Goal: Information Seeking & Learning: Get advice/opinions

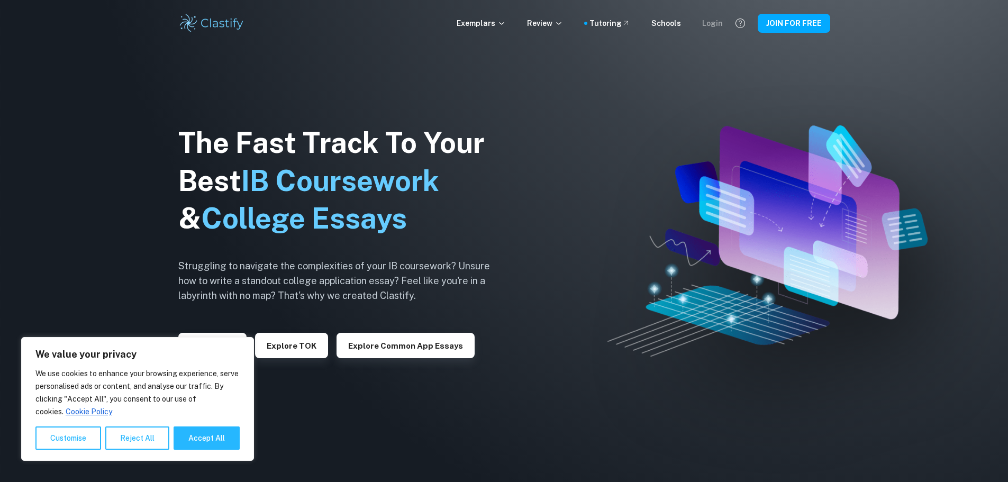
click at [716, 24] on div "Login" at bounding box center [712, 23] width 21 height 12
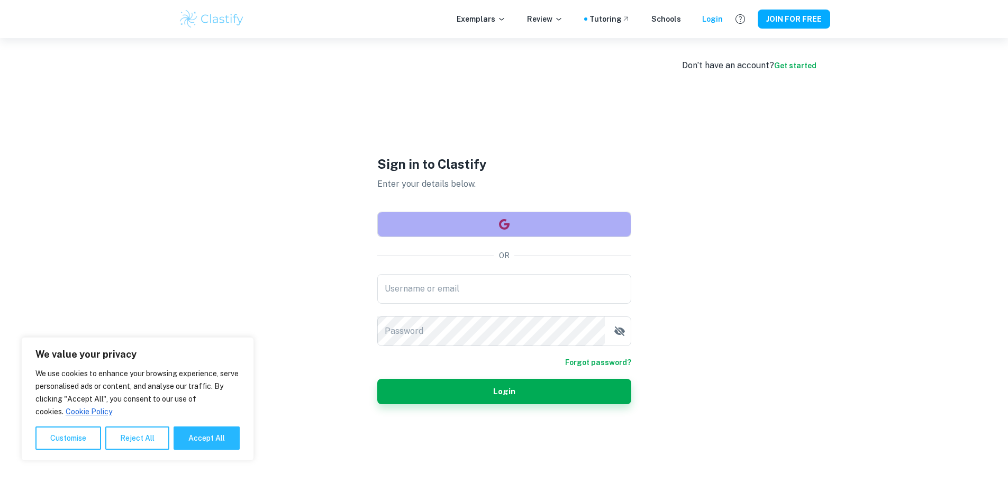
click at [501, 214] on button "button" at bounding box center [504, 224] width 254 height 25
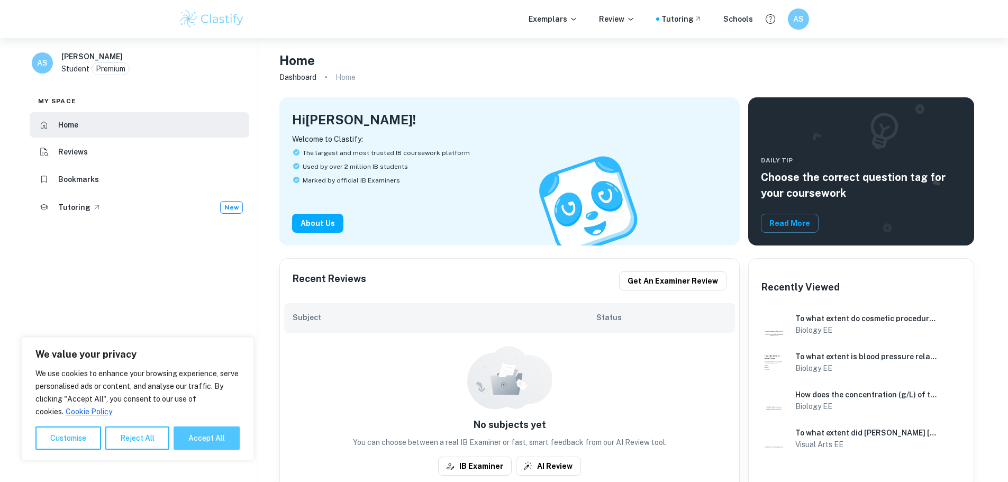
click at [204, 439] on button "Accept All" at bounding box center [207, 437] width 66 height 23
checkbox input "true"
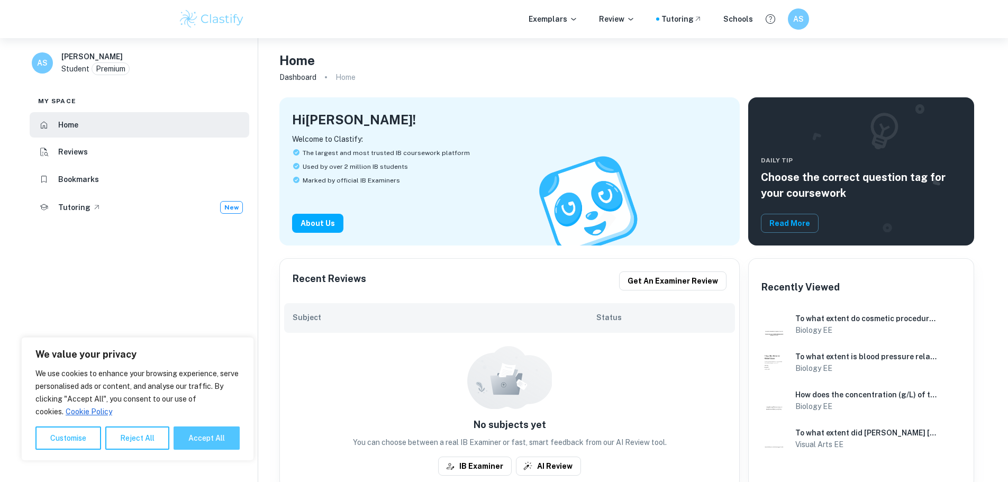
checkbox input "true"
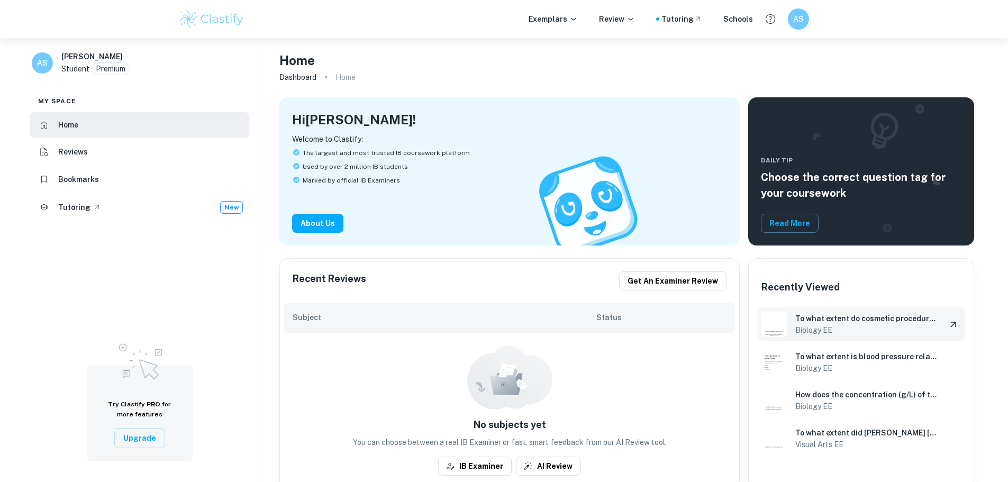
click at [853, 325] on h6 "Biology EE" at bounding box center [866, 330] width 142 height 12
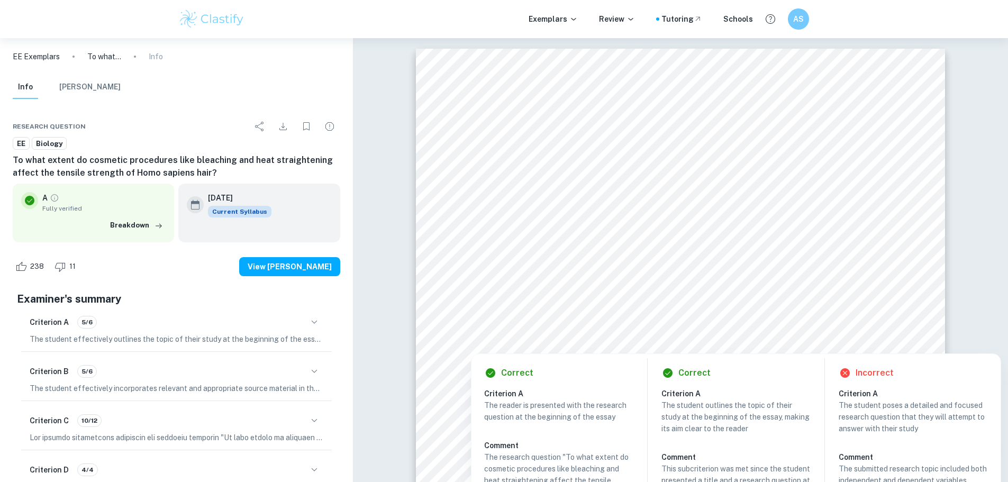
click at [809, 335] on div at bounding box center [680, 332] width 382 height 13
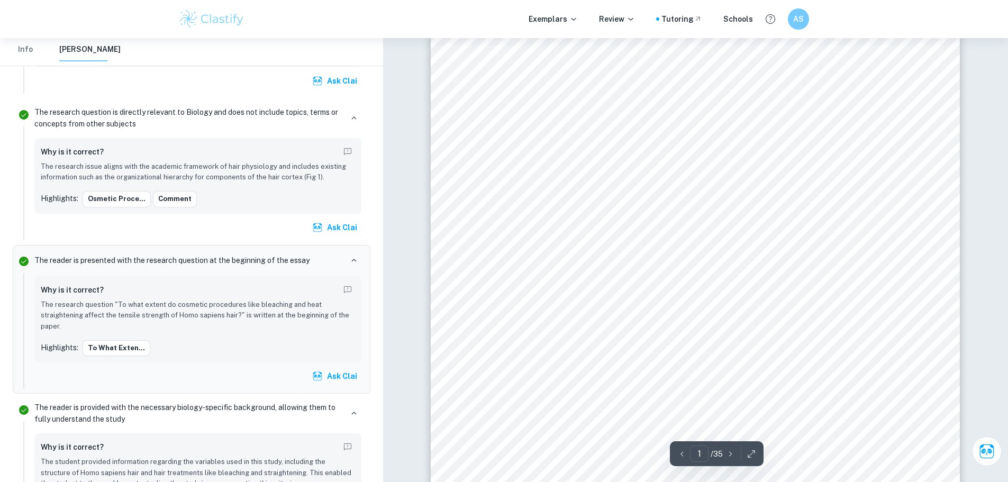
scroll to position [106, 0]
click at [174, 309] on p "The research question "To what extent do cosmetic procedures like bleaching and…" at bounding box center [198, 315] width 314 height 32
click at [220, 308] on p "The research question "To what extent do cosmetic procedures like bleaching and…" at bounding box center [198, 315] width 314 height 32
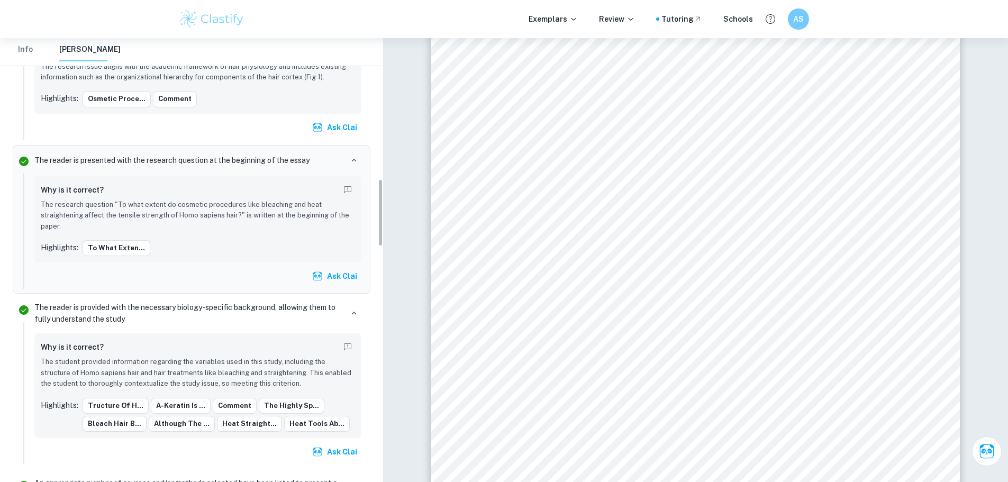
scroll to position [923, 0]
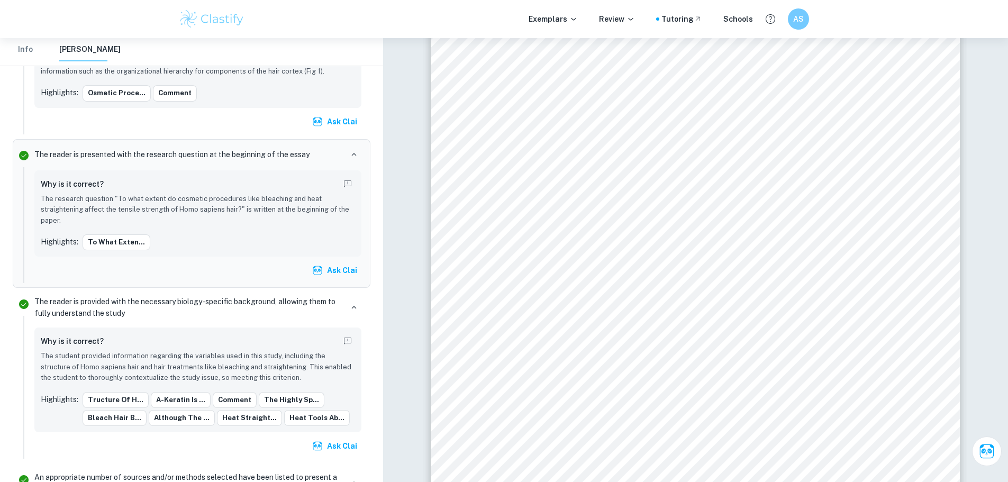
click at [165, 356] on p "The student provided information regarding the variables used in this study, in…" at bounding box center [198, 367] width 314 height 32
click at [291, 353] on p "The student provided information regarding the variables used in this study, in…" at bounding box center [198, 367] width 314 height 32
click at [268, 370] on p "The student provided information regarding the variables used in this study, in…" at bounding box center [198, 367] width 314 height 32
click at [248, 369] on p "The student provided information regarding the variables used in this study, in…" at bounding box center [198, 367] width 314 height 32
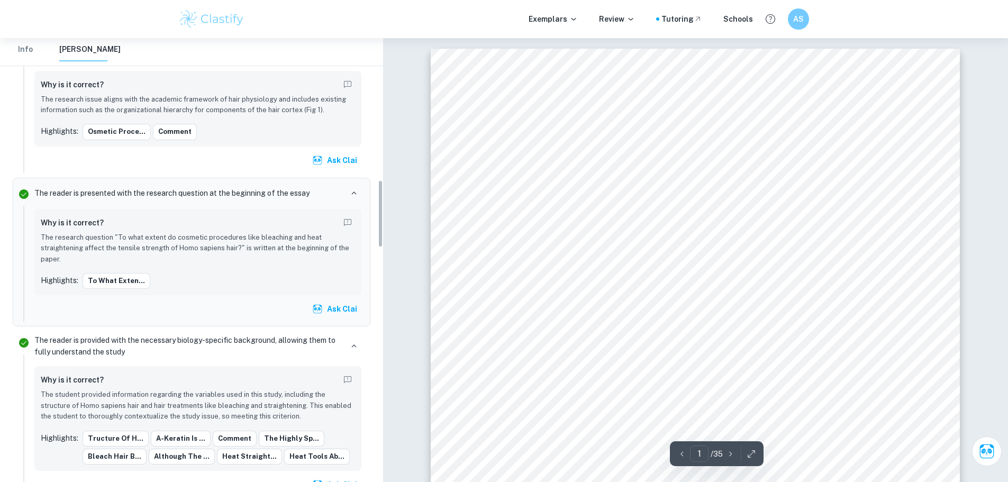
scroll to position [870, 0]
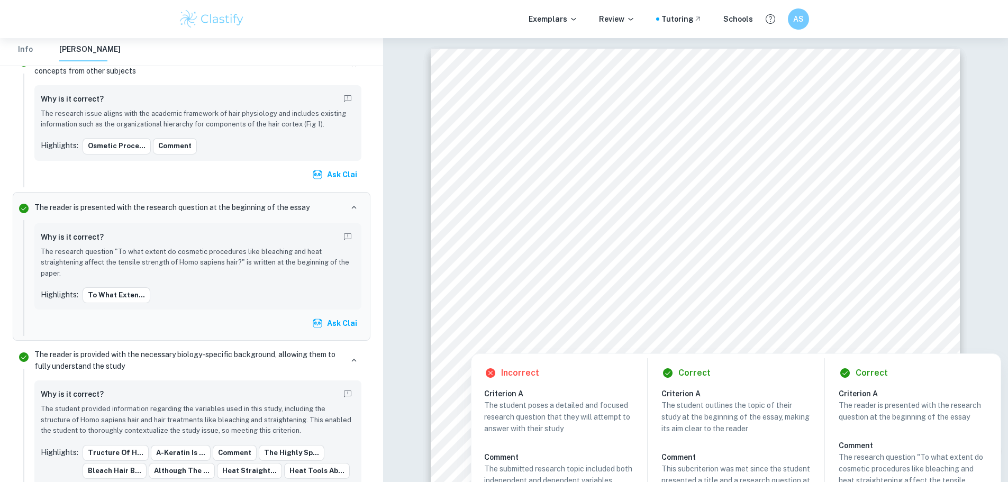
click at [513, 390] on h6 "Criterion A" at bounding box center [563, 394] width 158 height 12
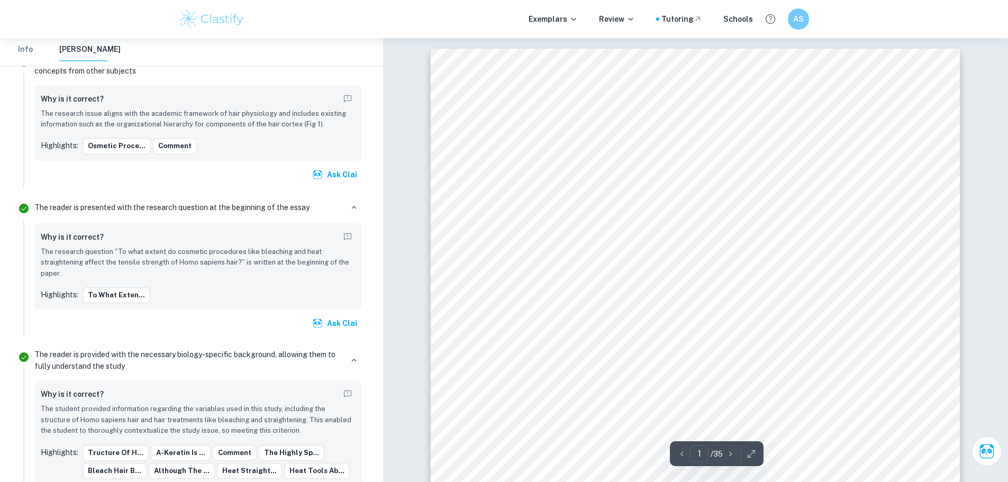
click at [512, 371] on div "Cosmetic procedures and their impacts on the structural properties of Homo sapi…" at bounding box center [695, 391] width 529 height 685
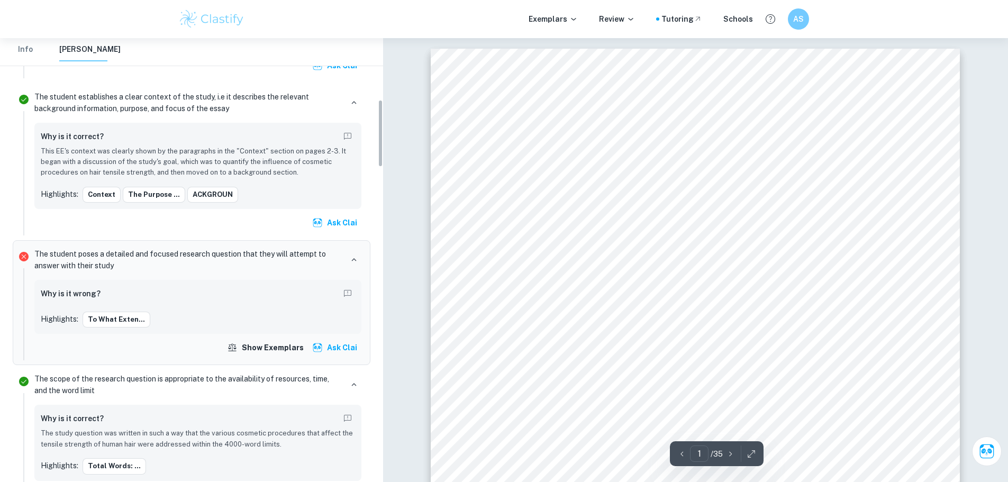
click at [141, 292] on div "Why is it wrong?" at bounding box center [198, 294] width 314 height 17
click at [79, 292] on h6 "Why is it wrong?" at bounding box center [71, 294] width 60 height 12
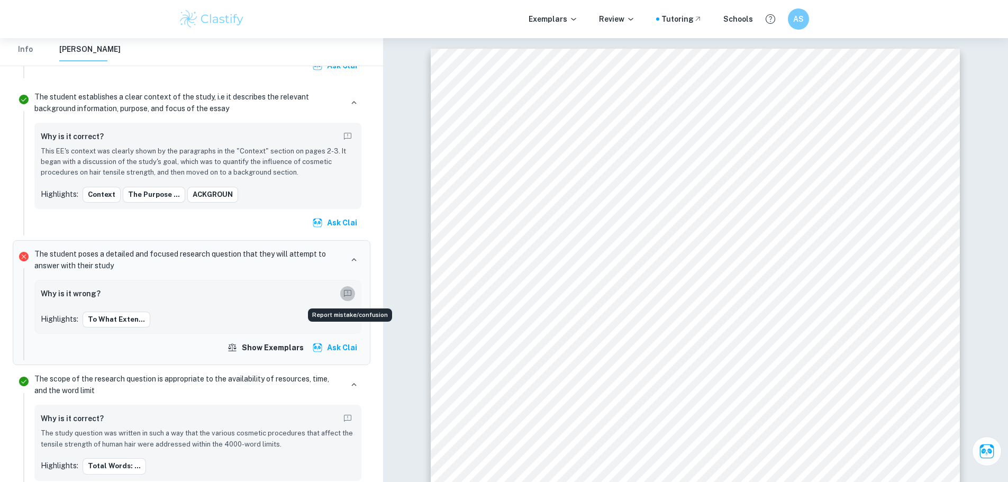
click at [347, 294] on icon "Report mistake/confusion" at bounding box center [348, 294] width 10 height 10
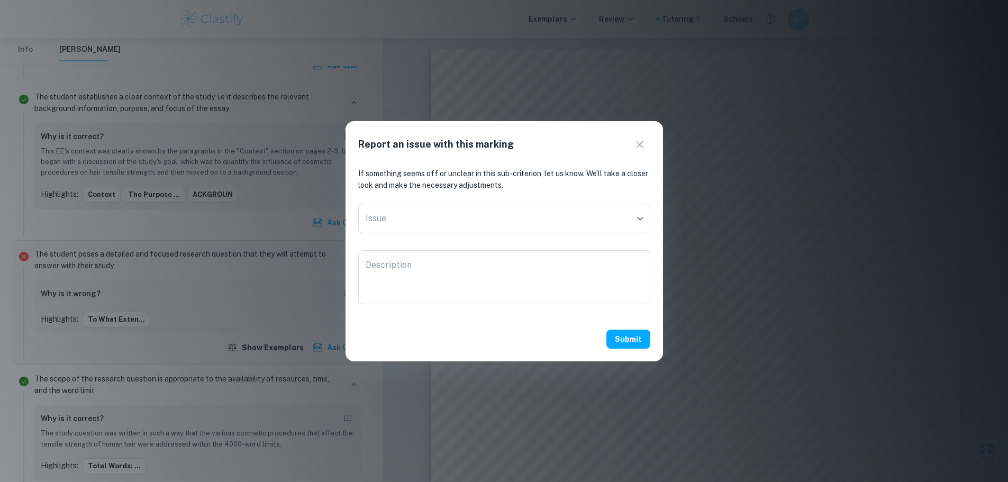
click at [636, 144] on icon "button" at bounding box center [639, 144] width 13 height 13
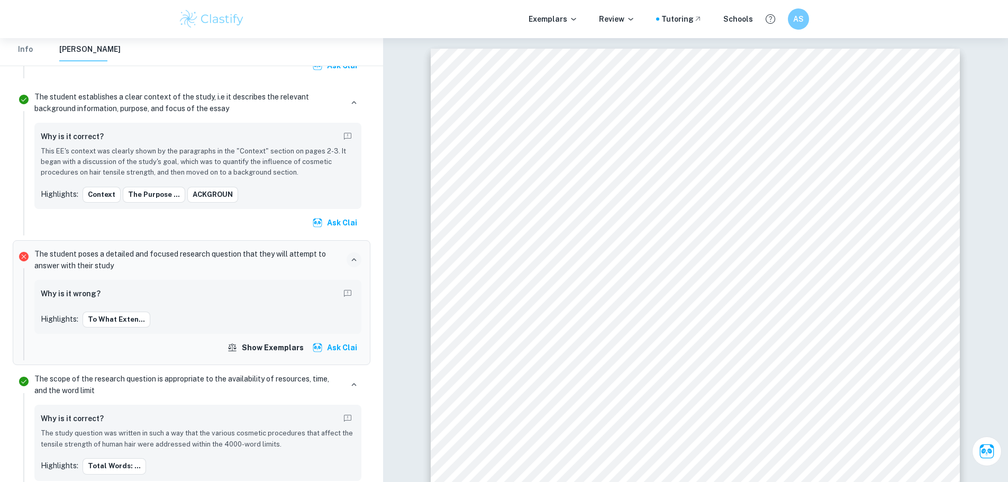
click at [357, 260] on icon "button" at bounding box center [354, 260] width 10 height 10
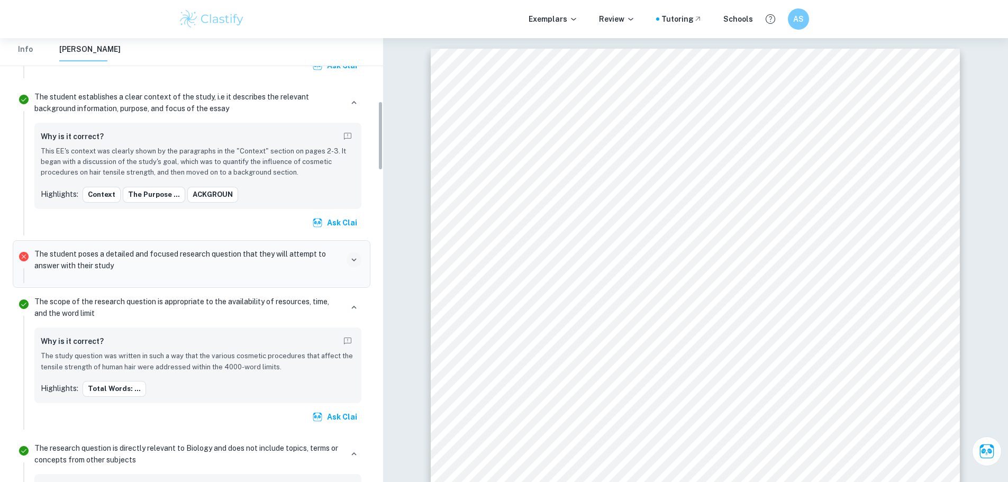
click at [357, 260] on icon "button" at bounding box center [354, 260] width 10 height 10
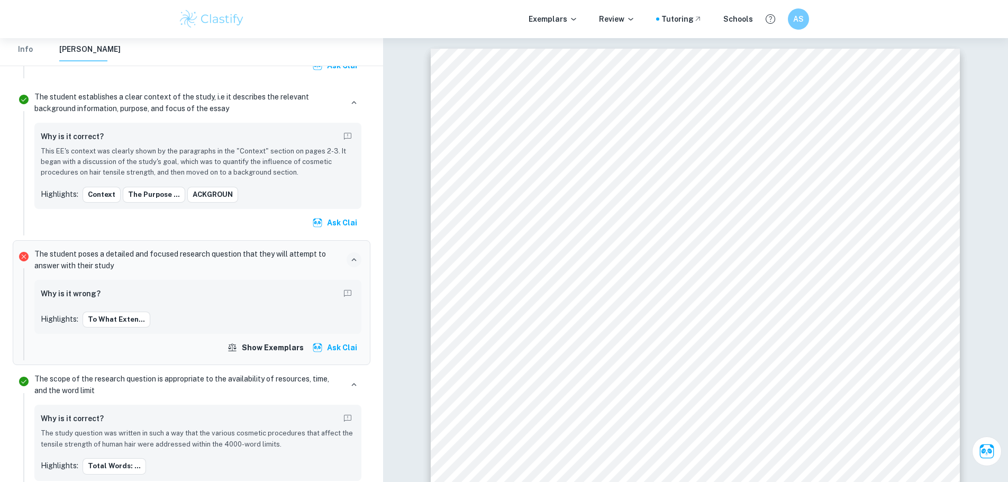
click at [78, 295] on h6 "Why is it wrong?" at bounding box center [71, 294] width 60 height 12
click at [268, 351] on button "Show exemplars" at bounding box center [266, 347] width 83 height 19
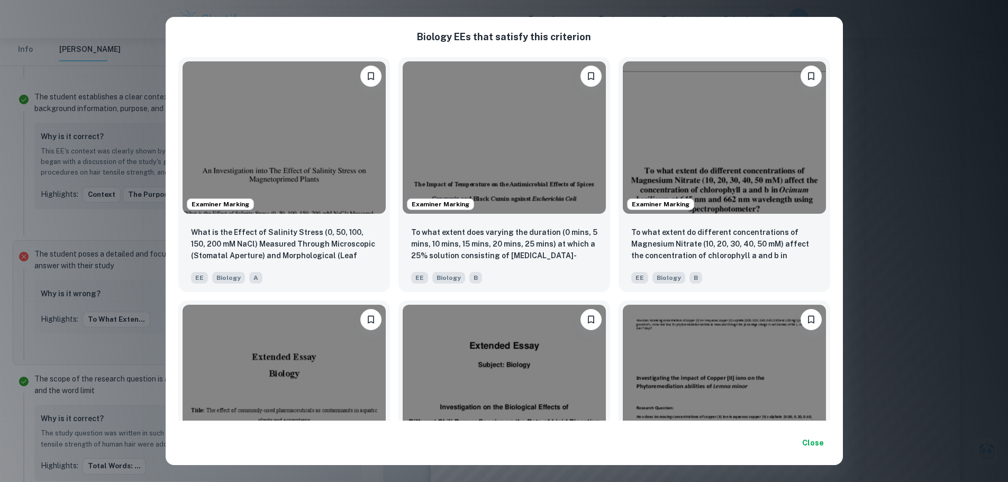
click at [114, 277] on div "Biology EE s that satisfy this criterion Examiner Marking What is the Effect of…" at bounding box center [504, 241] width 1008 height 482
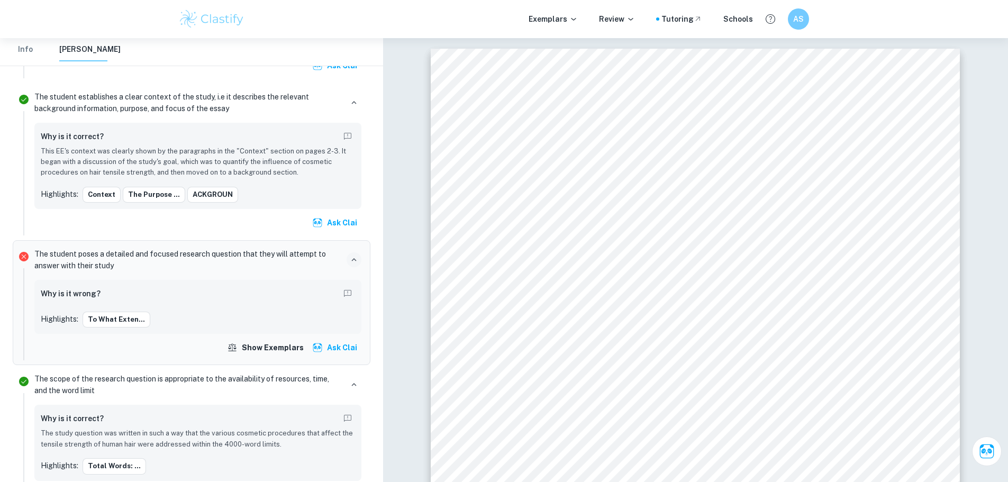
click at [355, 354] on button "Ask Clai" at bounding box center [335, 347] width 51 height 19
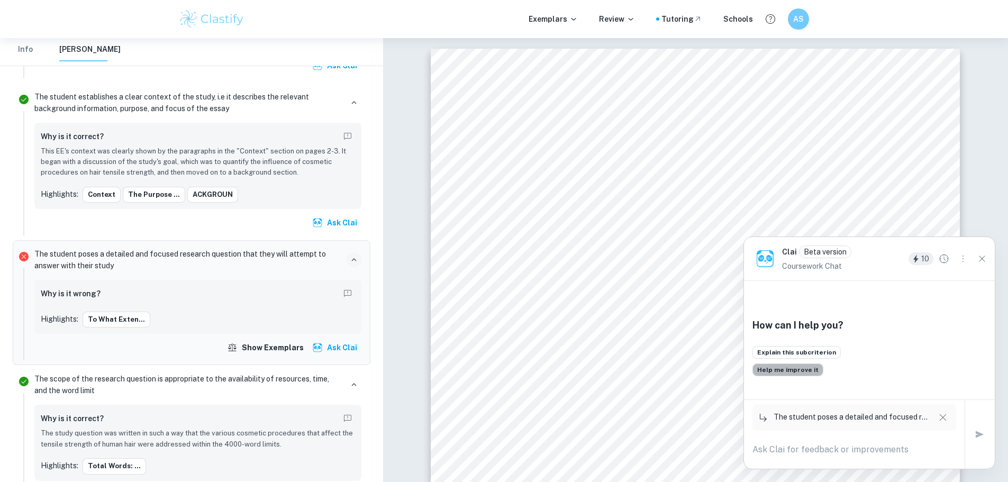
click at [808, 369] on button "Help me improve it" at bounding box center [787, 369] width 71 height 13
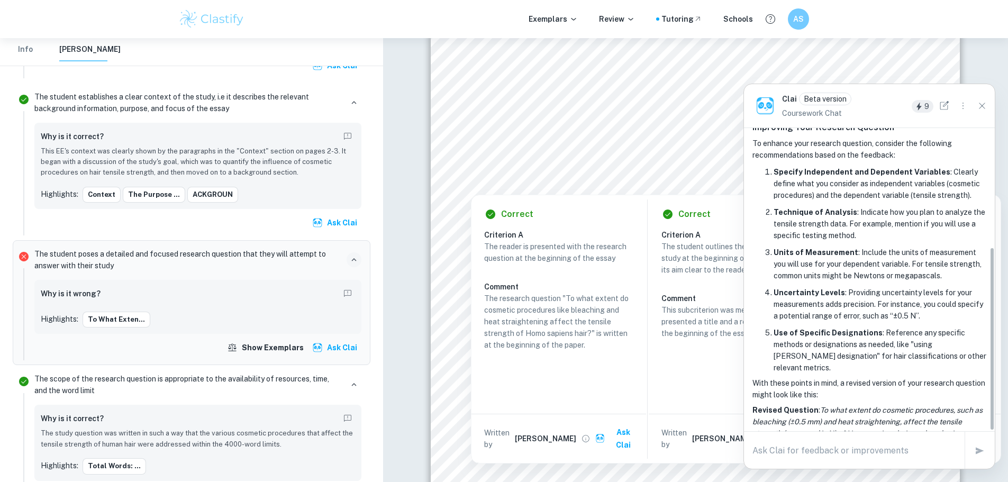
scroll to position [197, 0]
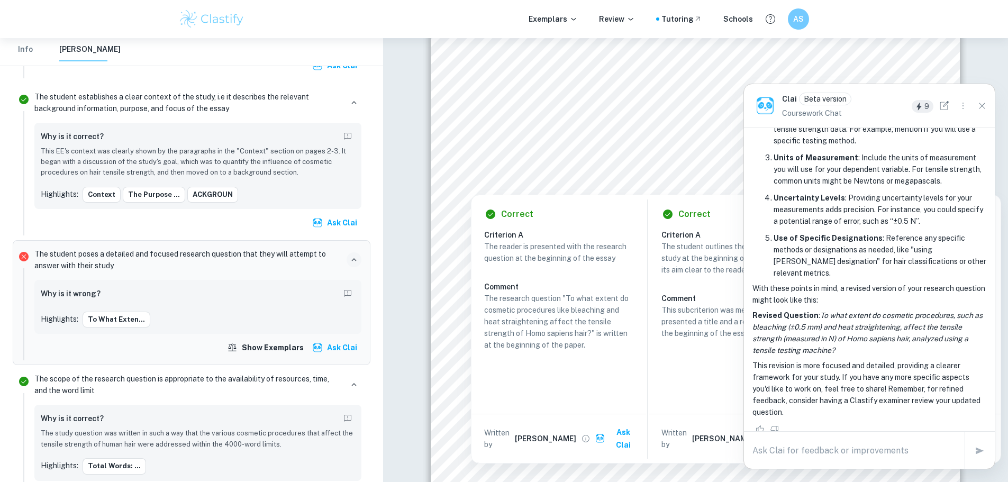
click at [846, 339] on p "Revised Question : To what extent do cosmetic procedures, such as bleaching (±0…" at bounding box center [869, 332] width 234 height 47
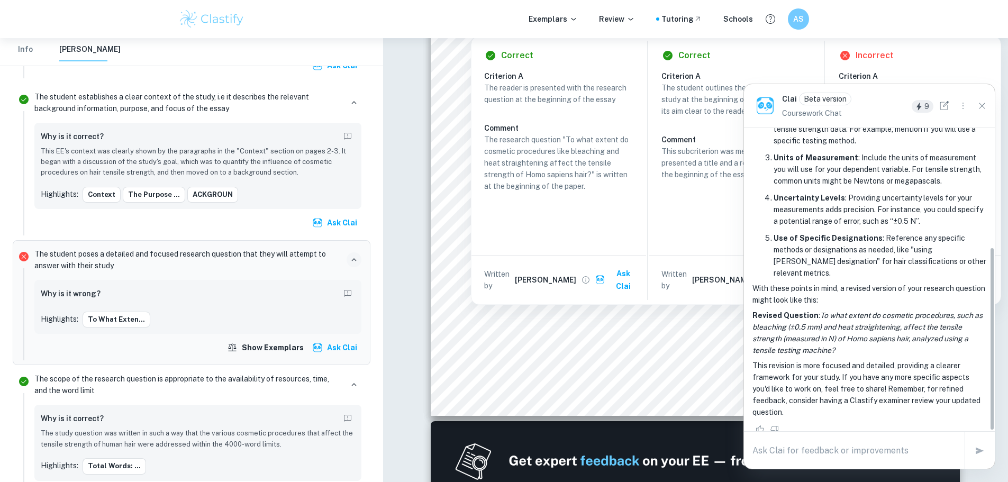
drag, startPoint x: 843, startPoint y: 407, endPoint x: 844, endPoint y: 397, distance: 10.6
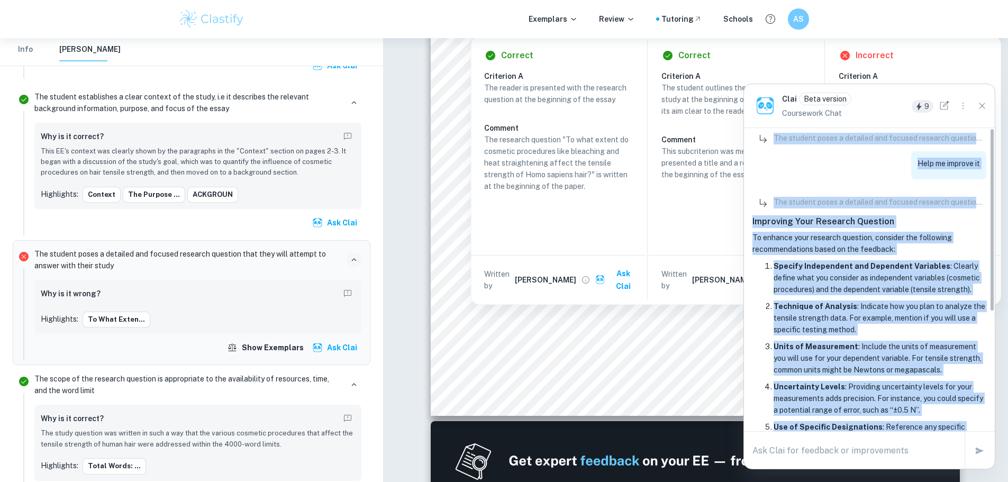
scroll to position [0, 0]
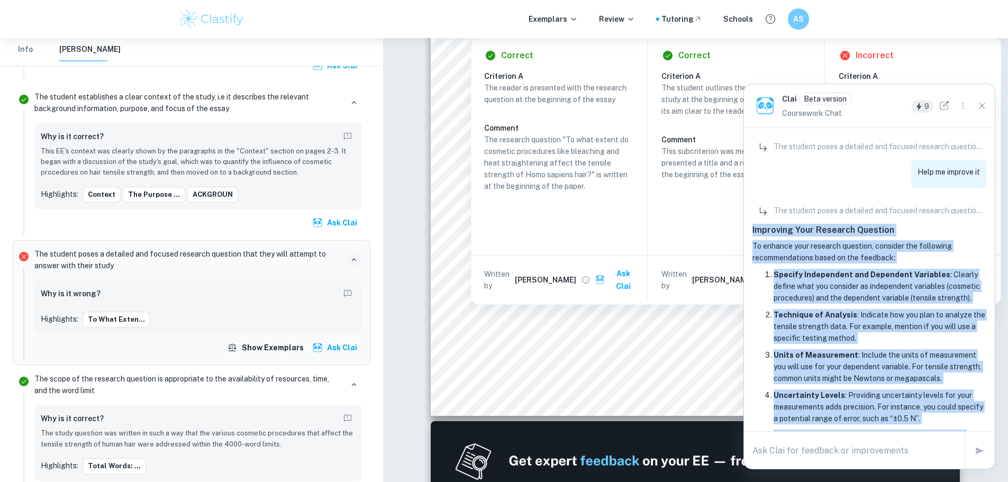
drag, startPoint x: 806, startPoint y: 398, endPoint x: 753, endPoint y: 230, distance: 176.3
click at [753, 230] on div "Improving Your Research Question To enhance your research question, consider th…" at bounding box center [869, 419] width 234 height 391
copy div "Loremipsu Dolo Sitametc Adipisci El seddoei temp incididu utlabore, etdolore ma…"
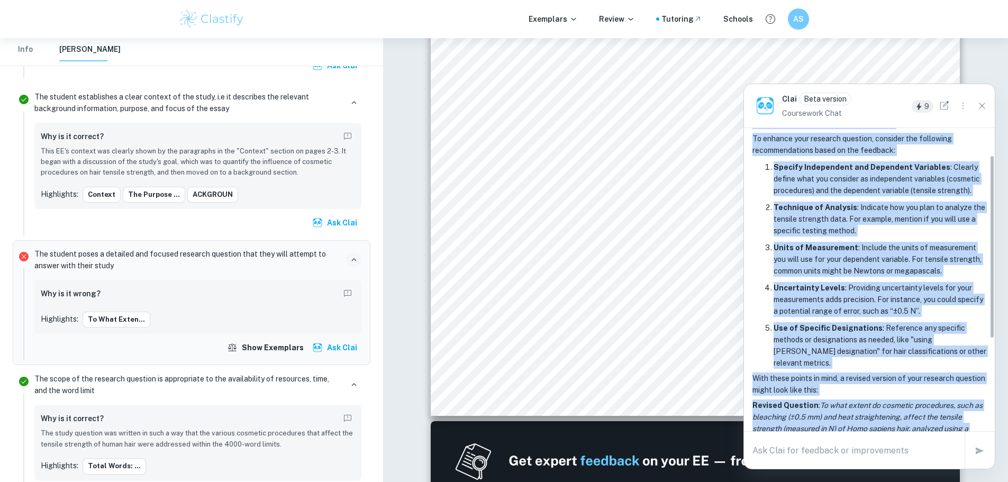
scroll to position [197, 0]
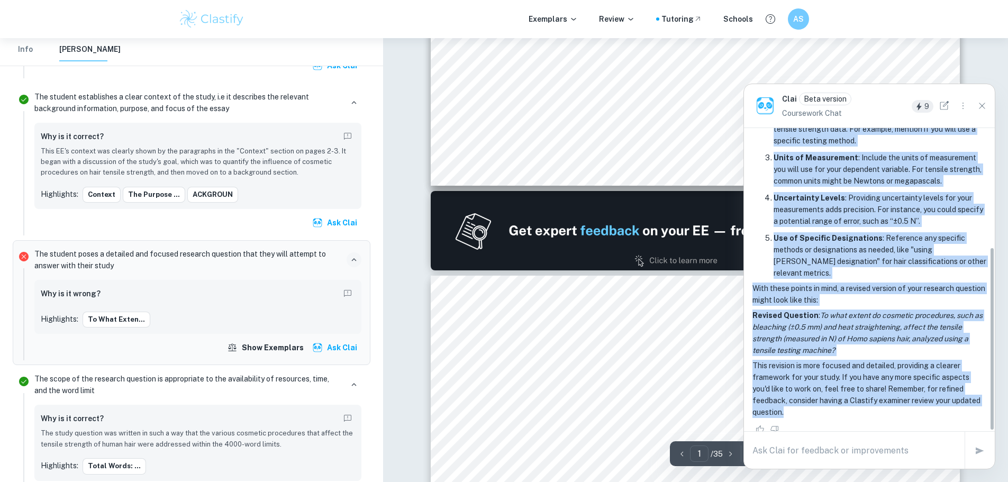
type input "2"
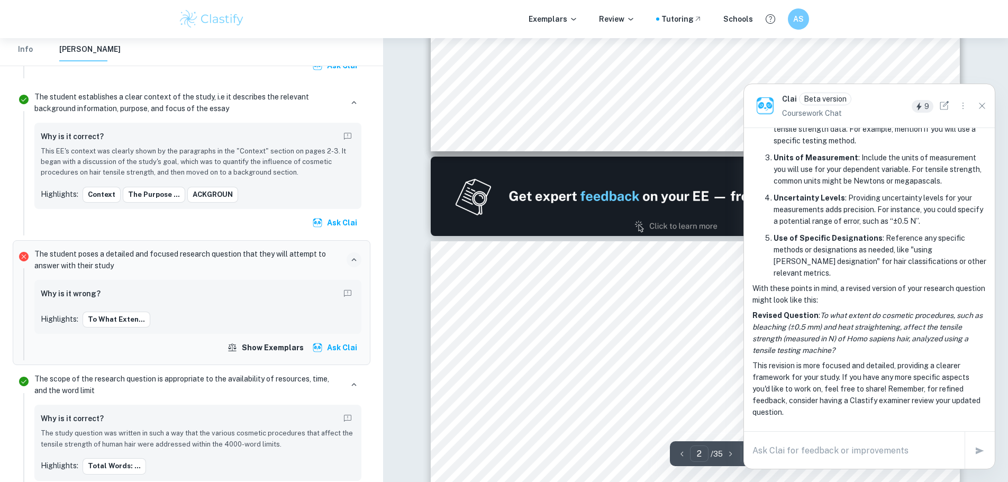
click at [847, 444] on textarea at bounding box center [854, 450] width 204 height 12
click at [826, 114] on p "Coursework Chat" at bounding box center [816, 113] width 69 height 12
click at [819, 454] on textarea at bounding box center [854, 450] width 204 height 12
paste textarea "To what extent do ceramide-based moisturizers and peptide formulations reduce t…"
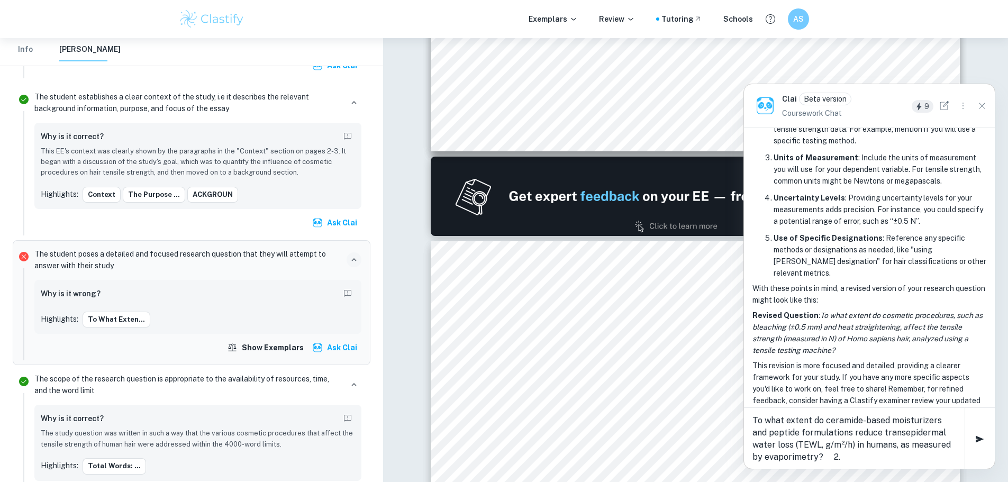
paste textarea "“To what extent do ceramide-based moisturizers and peptide formulations decreas…"
click at [877, 455] on textarea "To what extent do ceramide-based moisturizers and peptide formulations reduce t…" at bounding box center [854, 438] width 204 height 49
paste textarea "To what extent is transepidermal water loss (TEWL, g/m²/h), measured by evapori…"
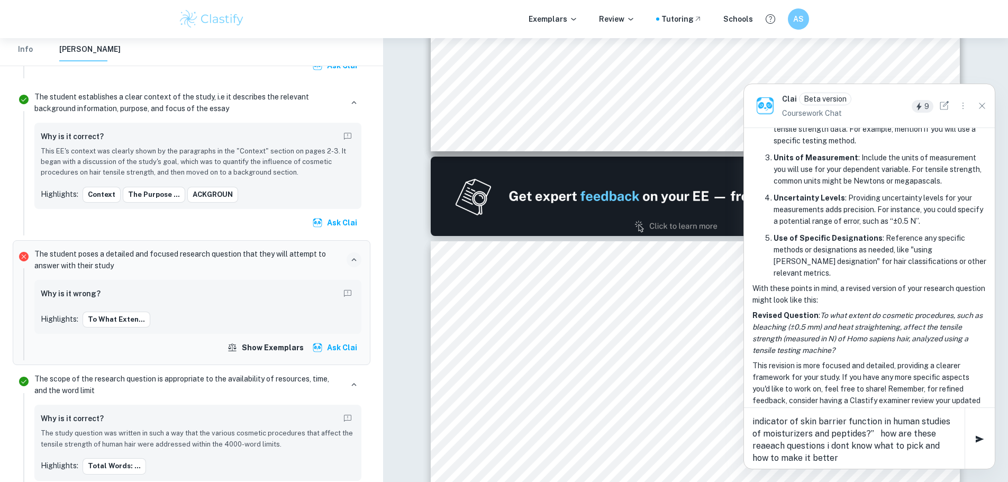
type textarea "To what extent do ceramide-based moisturizers and peptide formulations reduce t…"
click at [979, 442] on icon "button" at bounding box center [979, 439] width 13 height 13
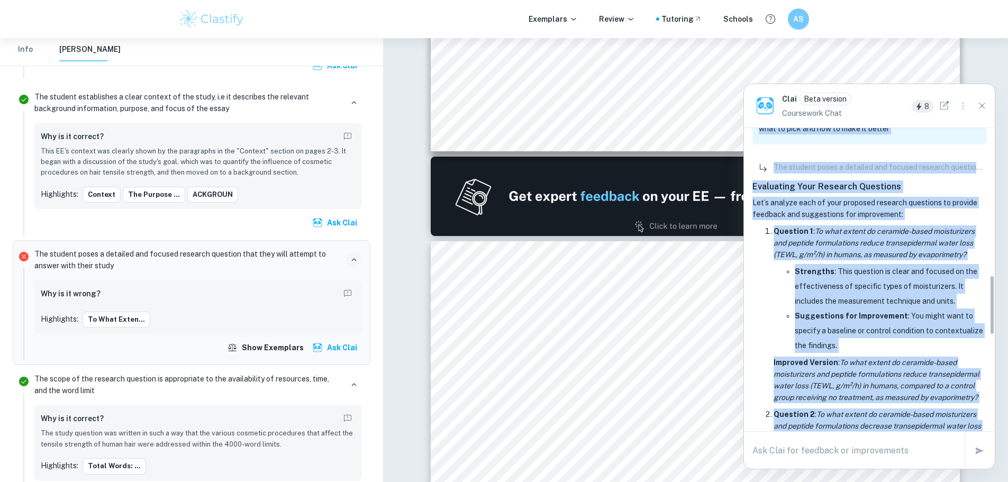
scroll to position [537, 0]
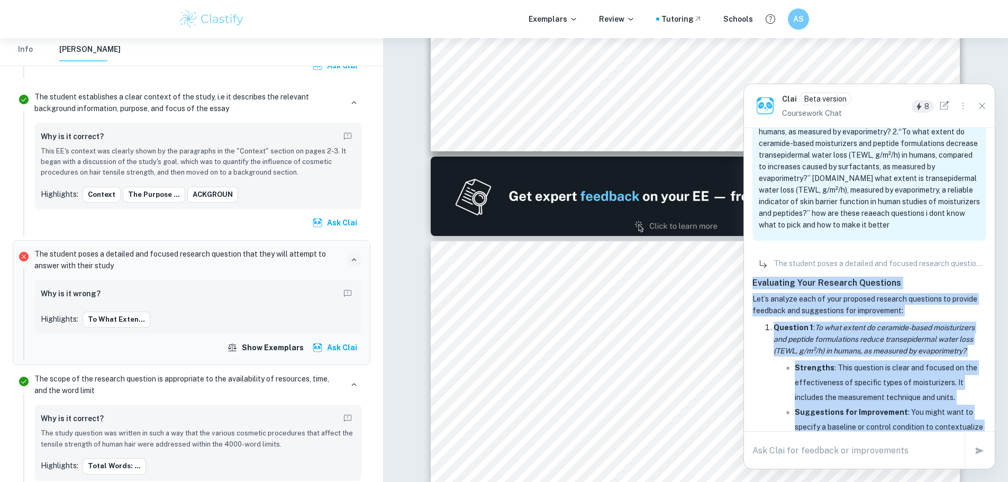
drag, startPoint x: 797, startPoint y: 400, endPoint x: 752, endPoint y: 272, distance: 135.5
drag, startPoint x: 765, startPoint y: 284, endPoint x: 771, endPoint y: 290, distance: 8.2
click at [771, 293] on p "Let’s analyze each of your proposed research questions to provide feedback and …" at bounding box center [869, 304] width 234 height 23
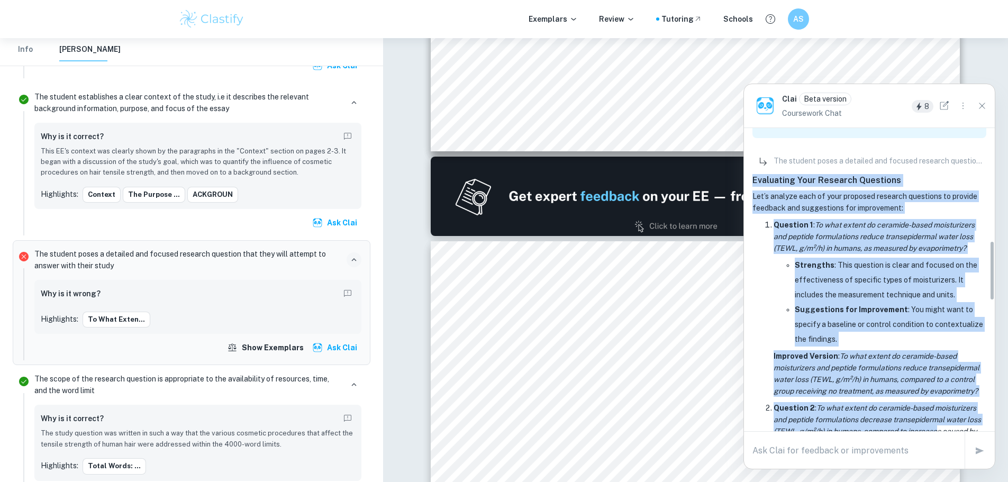
scroll to position [696, 0]
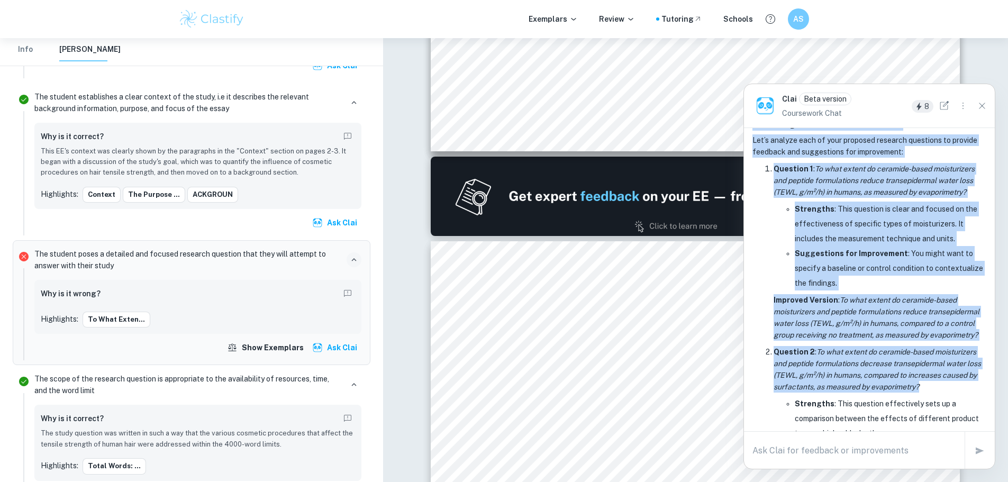
drag, startPoint x: 747, startPoint y: 270, endPoint x: 940, endPoint y: 377, distance: 220.2
click at [940, 377] on div "The student poses a detailed and focused research question that they will attem…" at bounding box center [869, 201] width 251 height 1538
click at [940, 377] on p "Question 2 : To what extent do ceramide-based moisturizers and peptide formulat…" at bounding box center [879, 369] width 213 height 47
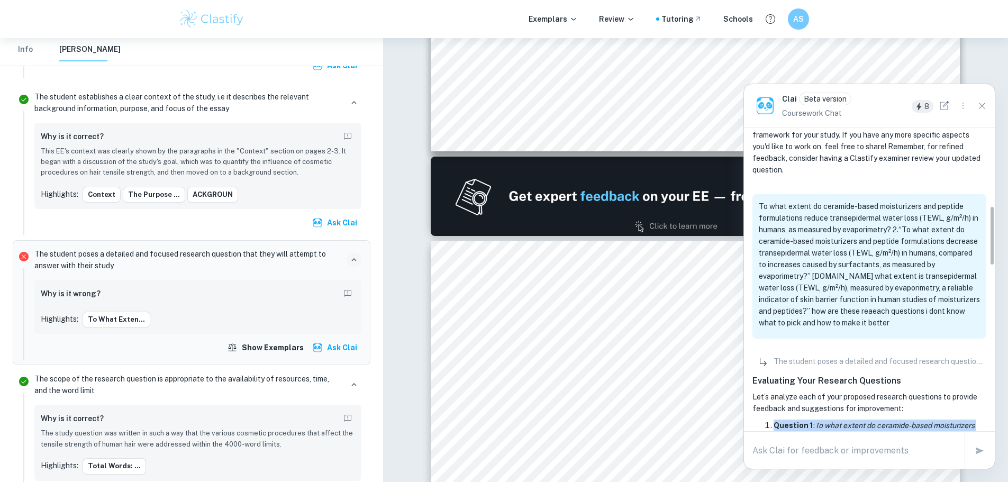
scroll to position [441, 0]
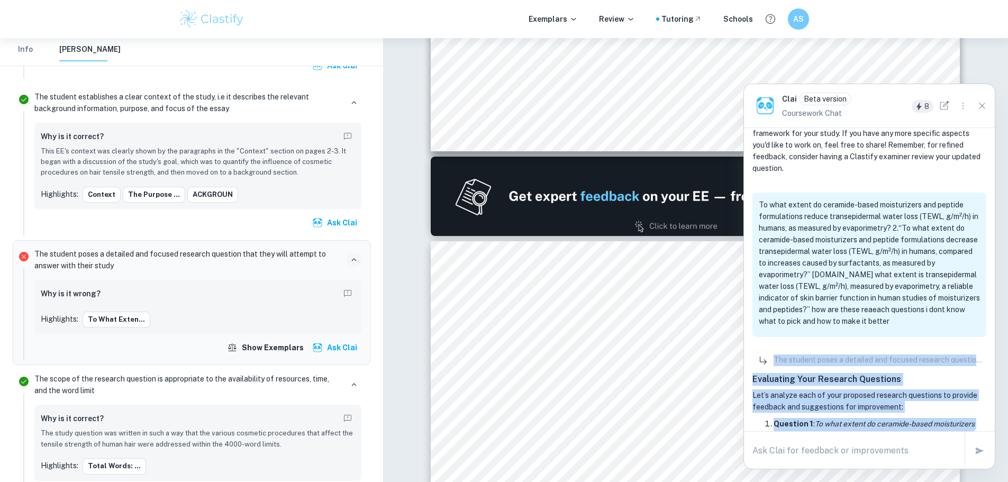
drag, startPoint x: 807, startPoint y: 401, endPoint x: 751, endPoint y: 357, distance: 71.5
click at [751, 357] on div "The student poses a detailed and focused research question that they will attem…" at bounding box center [869, 456] width 251 height 1538
copy div "Lor ipsumdo sitam c adipisci eli seddoei temporin utlabore etdo magn aliq enima…"
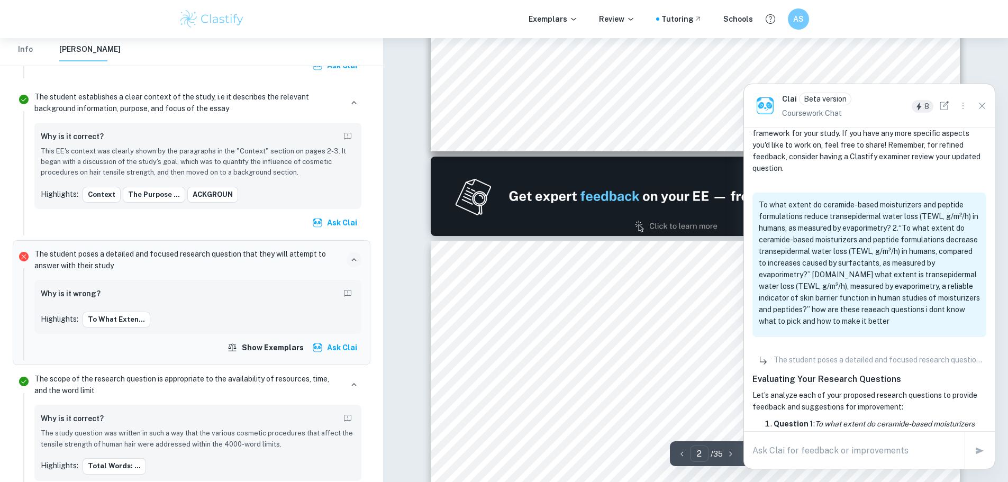
click at [812, 452] on textarea at bounding box center [854, 450] width 204 height 12
paste textarea "“To what extent do ceramide-based moisturizers and peptide formulations decreas…"
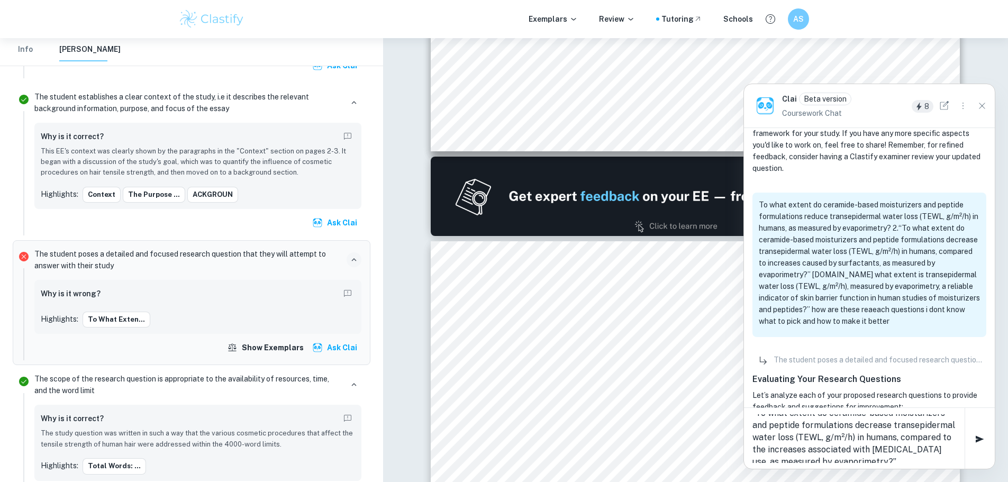
scroll to position [0, 0]
click at [755, 424] on textarea "“To what extent do ceramide-based moisturizers and peptide formulations decreas…" at bounding box center [854, 438] width 204 height 49
type textarea "“How and to what extent do ceramide-based moisturizers and peptide formulations…"
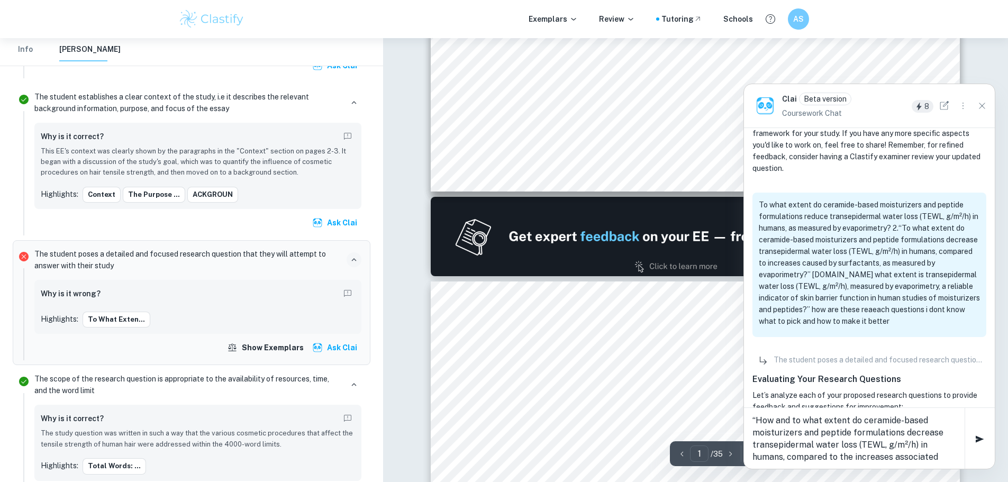
type input "2"
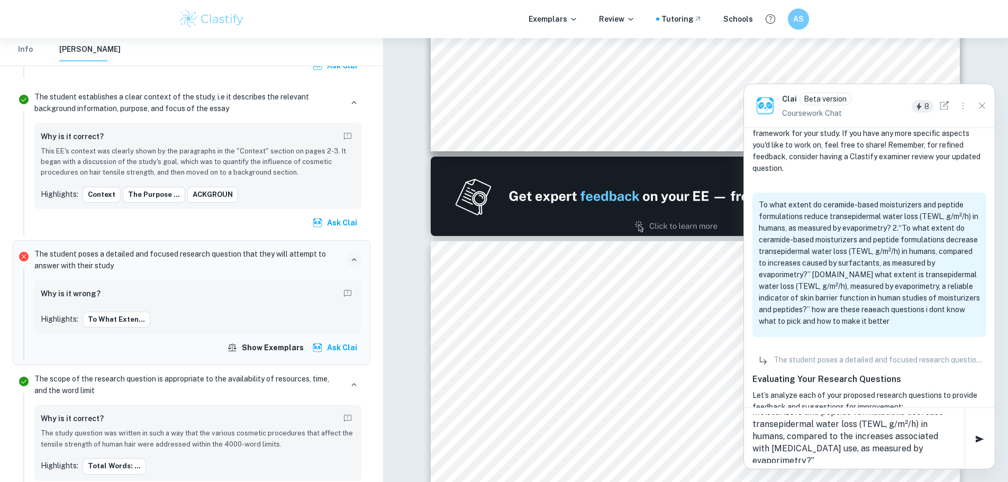
scroll to position [24, 0]
click at [891, 460] on textarea "“How and to what extent do ceramide-based moisturizers and peptide formulations…" at bounding box center [854, 438] width 204 height 49
type textarea "“How and to what extent do ceramide-based moisturizers and peptide formulations…"
click at [979, 438] on icon "button" at bounding box center [979, 438] width 8 height 7
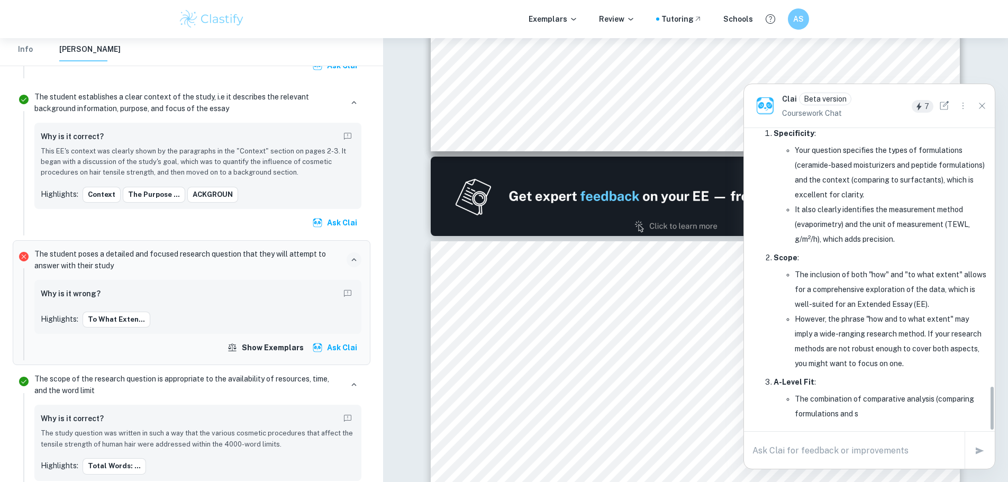
scroll to position [1751, 0]
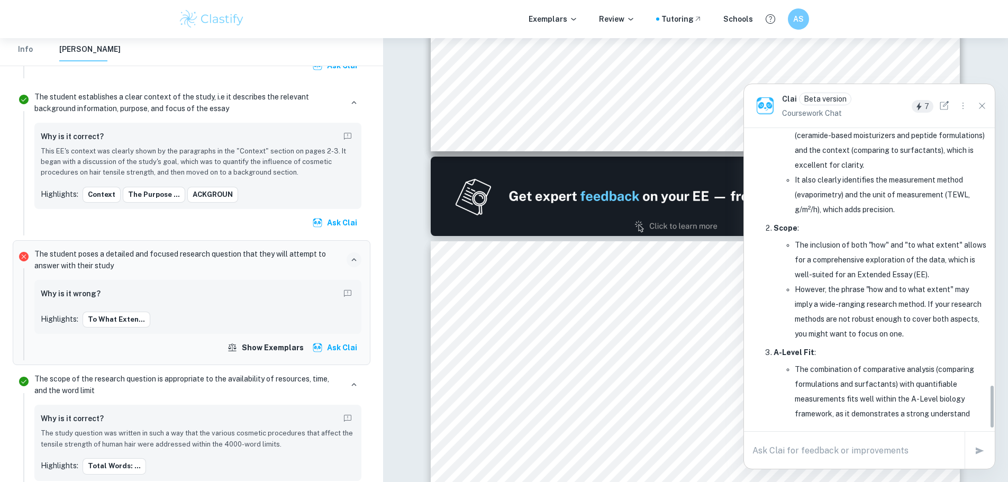
click at [813, 300] on li "Scope : The inclusion of both "how" and "to what extent" allows for a comprehen…" at bounding box center [879, 281] width 213 height 121
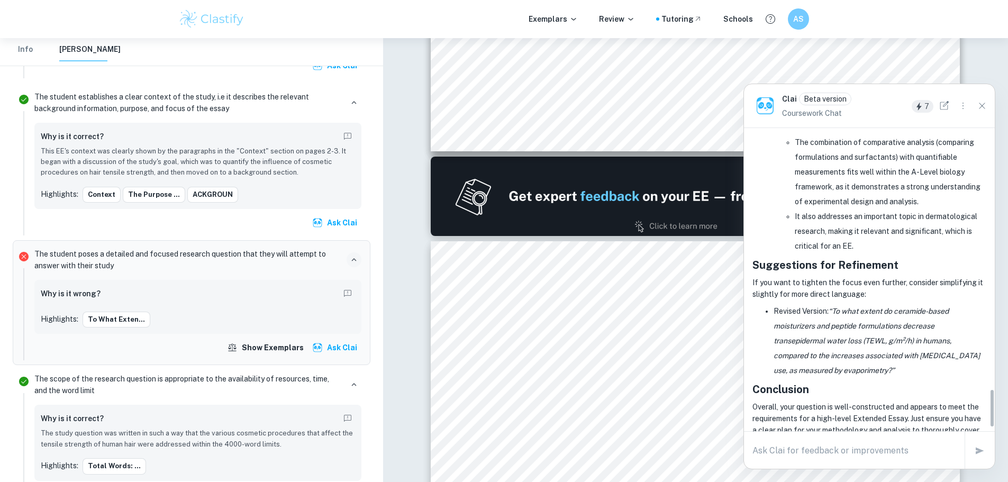
scroll to position [2052, 0]
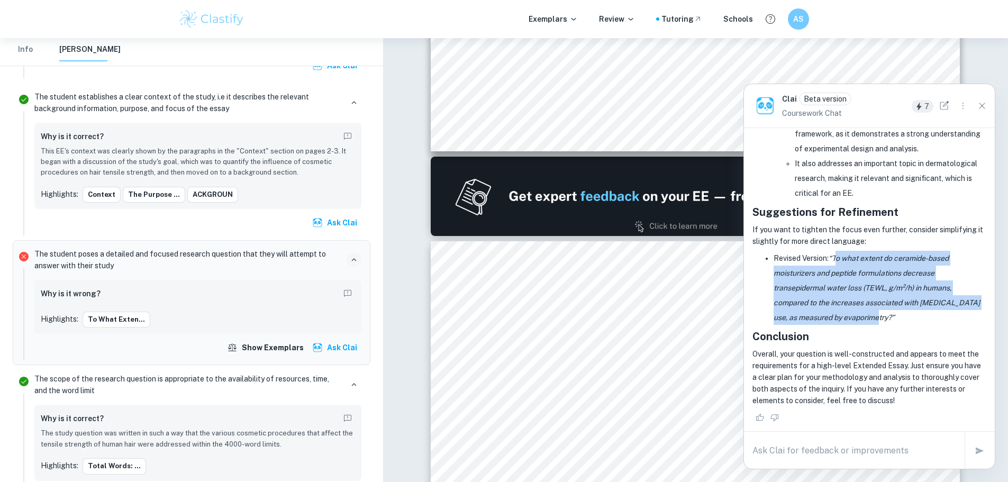
drag, startPoint x: 838, startPoint y: 259, endPoint x: 867, endPoint y: 320, distance: 67.0
click at [867, 320] on em "“To what extent do ceramide-based moisturizers and peptide formulations decreas…" at bounding box center [876, 288] width 206 height 68
drag, startPoint x: 826, startPoint y: 254, endPoint x: 888, endPoint y: 320, distance: 90.2
click at [888, 320] on li "Revised Version: “To what extent do ceramide-based moisturizers and peptide for…" at bounding box center [879, 288] width 213 height 74
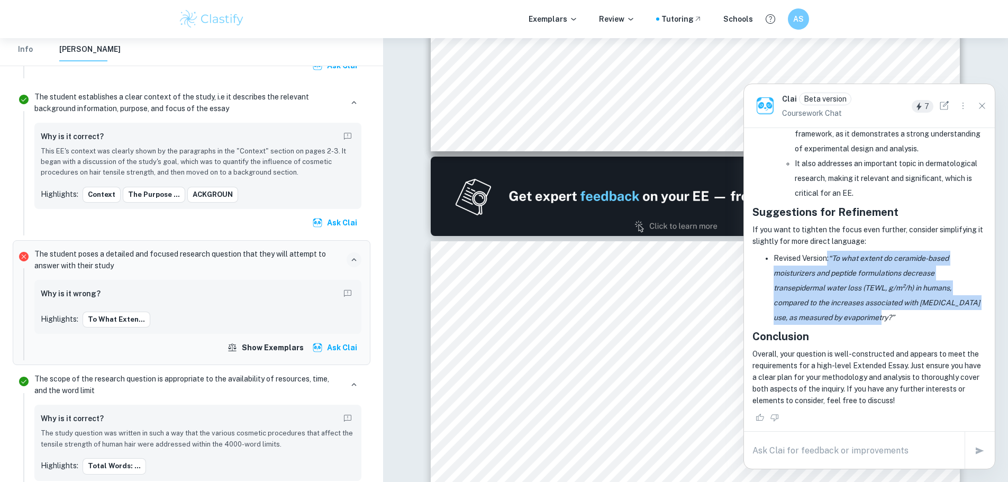
copy li ": “To what extent do ceramide-based moisturizers and peptide formulations decre…"
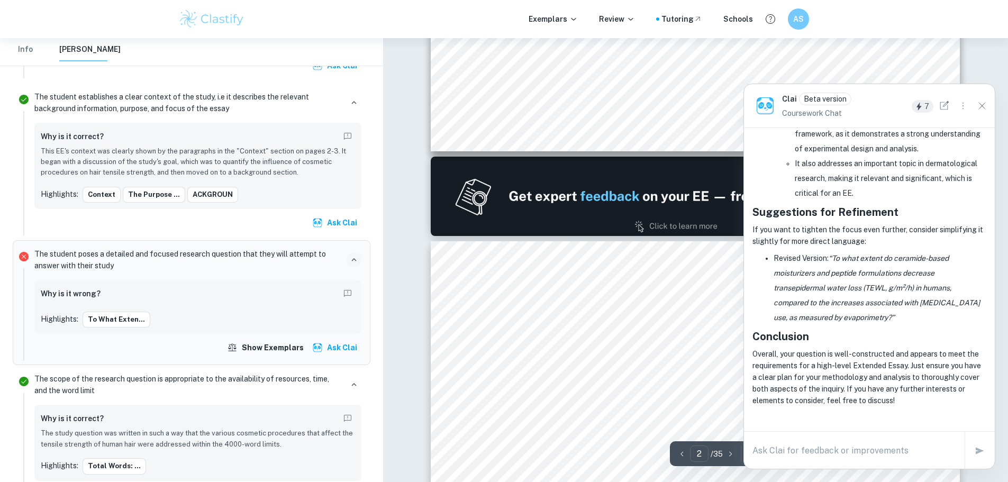
drag, startPoint x: 847, startPoint y: 290, endPoint x: 455, endPoint y: 285, distance: 392.6
click at [834, 257] on em "“To what extent do ceramide-based moisturizers and peptide formulations decreas…" at bounding box center [876, 288] width 206 height 68
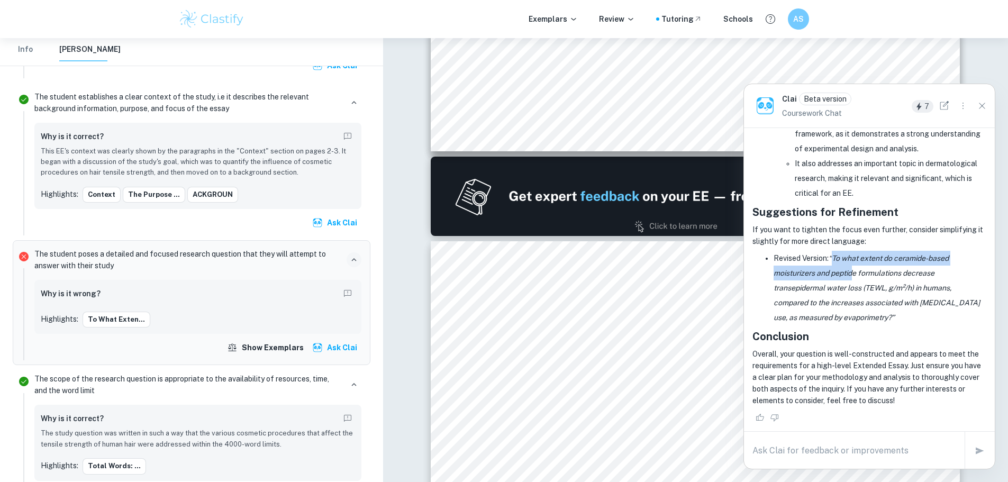
drag, startPoint x: 833, startPoint y: 254, endPoint x: 853, endPoint y: 273, distance: 28.1
click at [853, 273] on em "“To what extent do ceramide-based moisturizers and peptide formulations decreas…" at bounding box center [876, 288] width 206 height 68
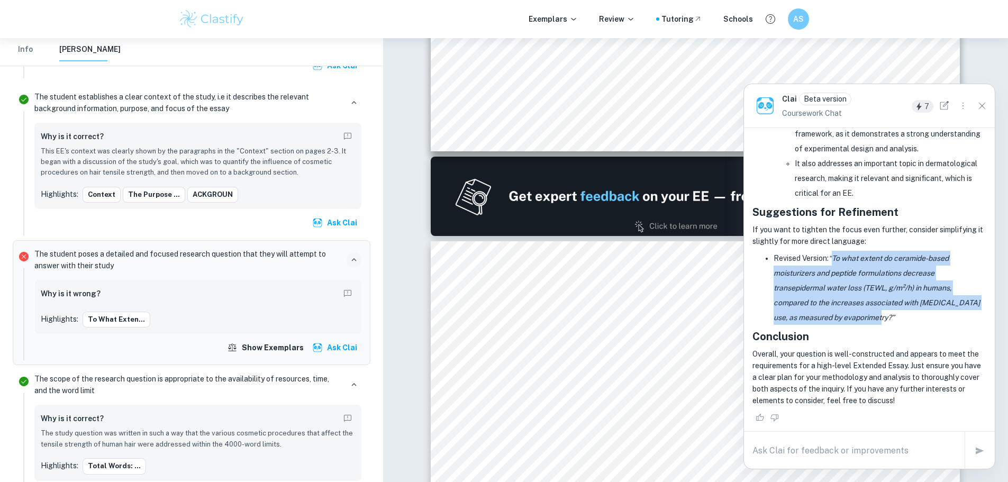
drag, startPoint x: 884, startPoint y: 321, endPoint x: 833, endPoint y: 252, distance: 86.1
click at [833, 252] on li "Revised Version: “To what extent do ceramide-based moisturizers and peptide for…" at bounding box center [879, 288] width 213 height 74
copy em "To what extent do ceramide-based moisturizers and peptide formulations decrease…"
click at [894, 321] on li "Revised Version: “To what extent do ceramide-based moisturizers and peptide for…" at bounding box center [879, 288] width 213 height 74
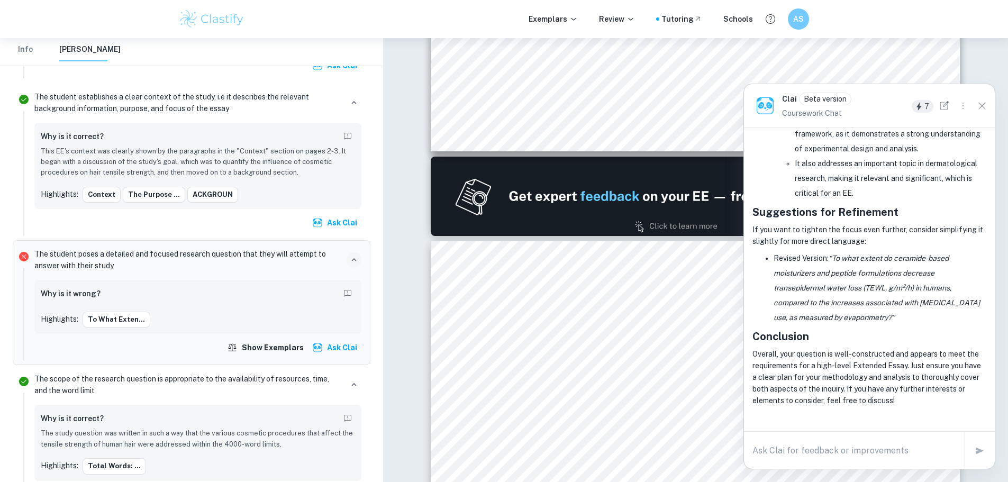
click at [791, 453] on textarea at bounding box center [854, 450] width 204 height 12
click at [890, 442] on textarea "you didnt change anything? its thyat good?!" at bounding box center [854, 451] width 204 height 24
click at [888, 444] on textarea "you didnt change anything? its thyat good?!" at bounding box center [854, 451] width 204 height 24
type textarea "you didnt change anything? its that good?!"
click at [981, 454] on icon "button" at bounding box center [979, 450] width 13 height 13
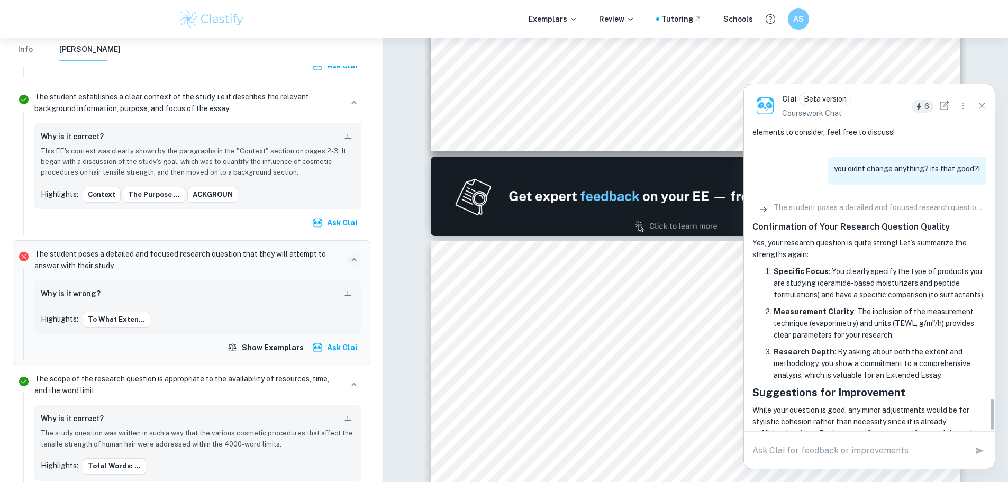
scroll to position [2473, 0]
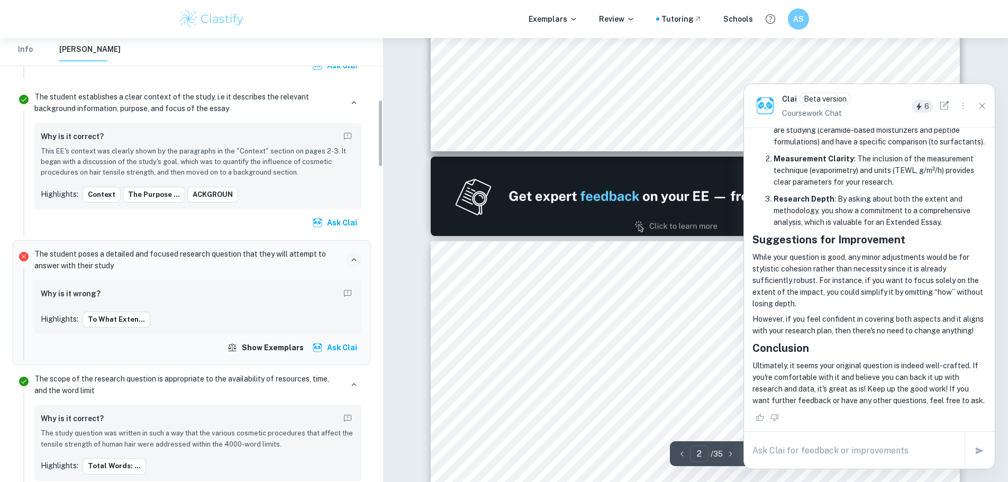
type input "1"
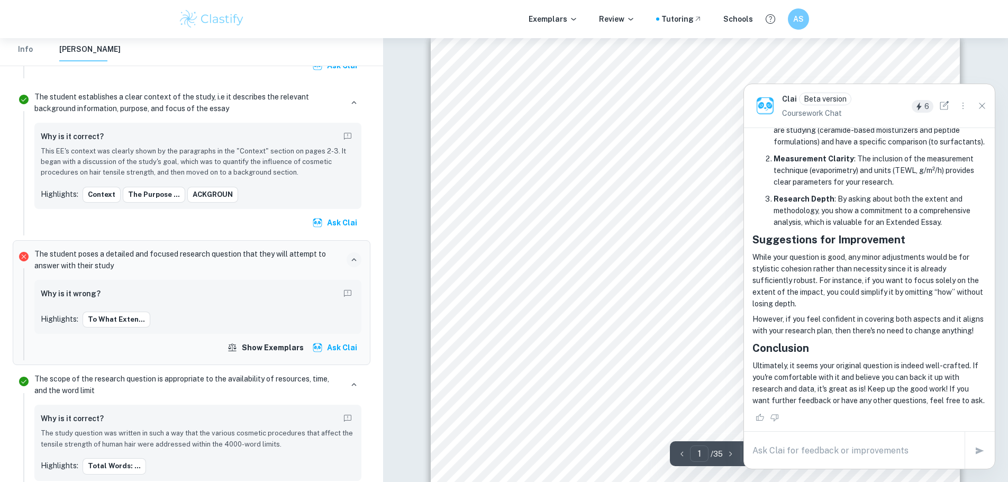
scroll to position [0, 0]
